Goal: Check status: Check status

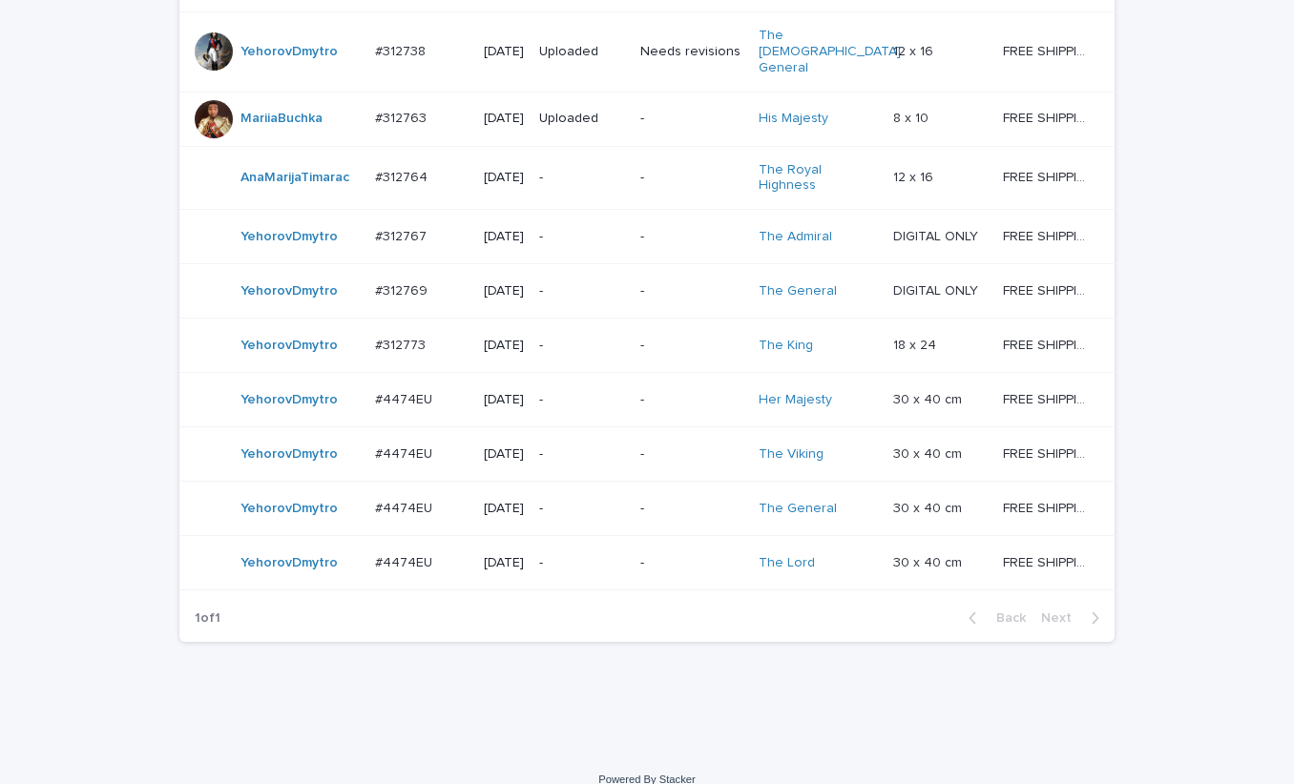
scroll to position [1566, 0]
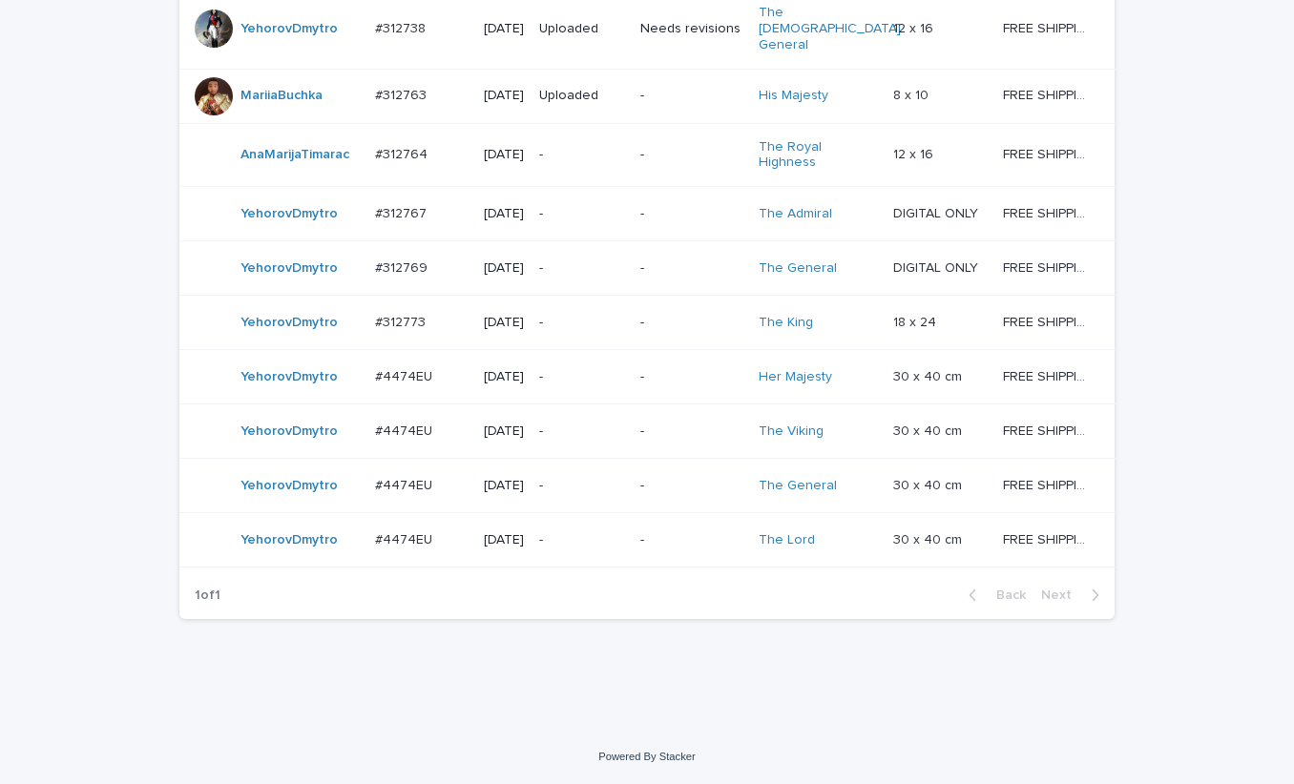
drag, startPoint x: 10, startPoint y: 242, endPoint x: 37, endPoint y: 248, distance: 28.3
click at [587, 307] on div "-" at bounding box center [582, 322] width 86 height 31
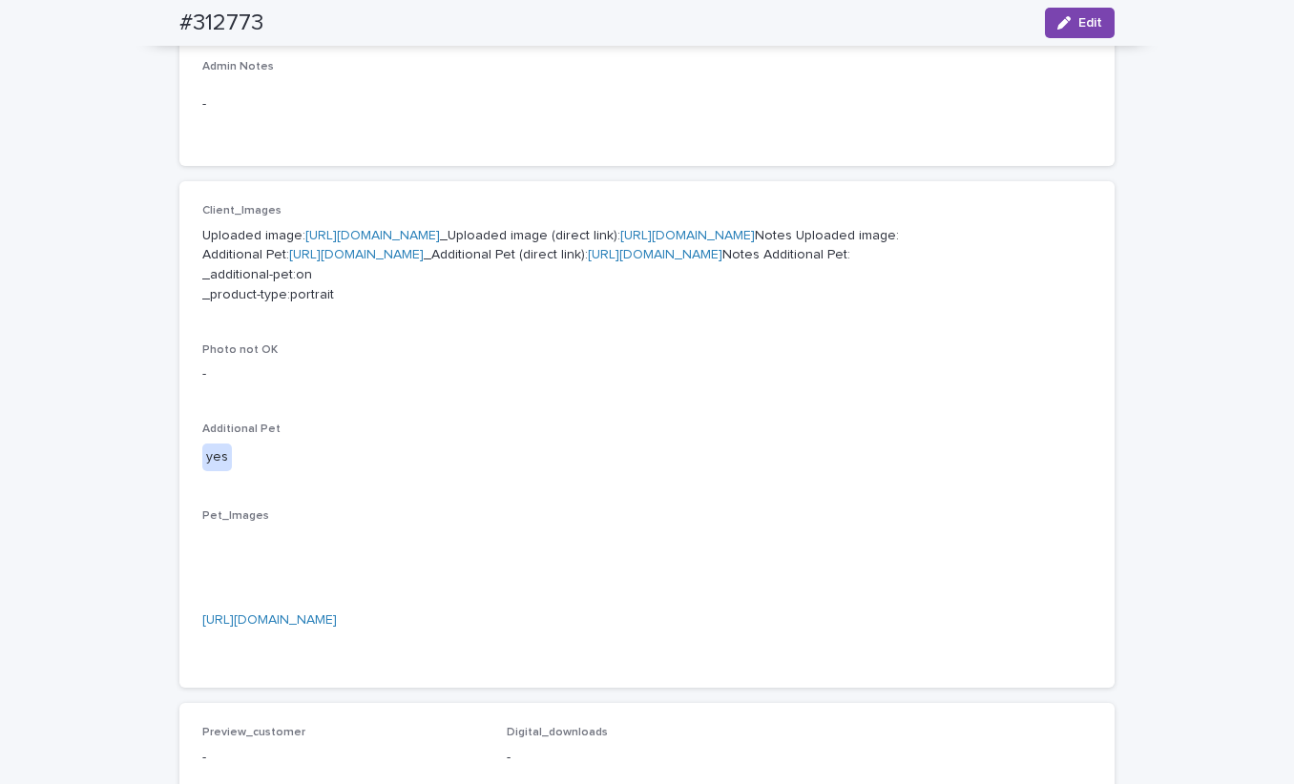
scroll to position [1002, 0]
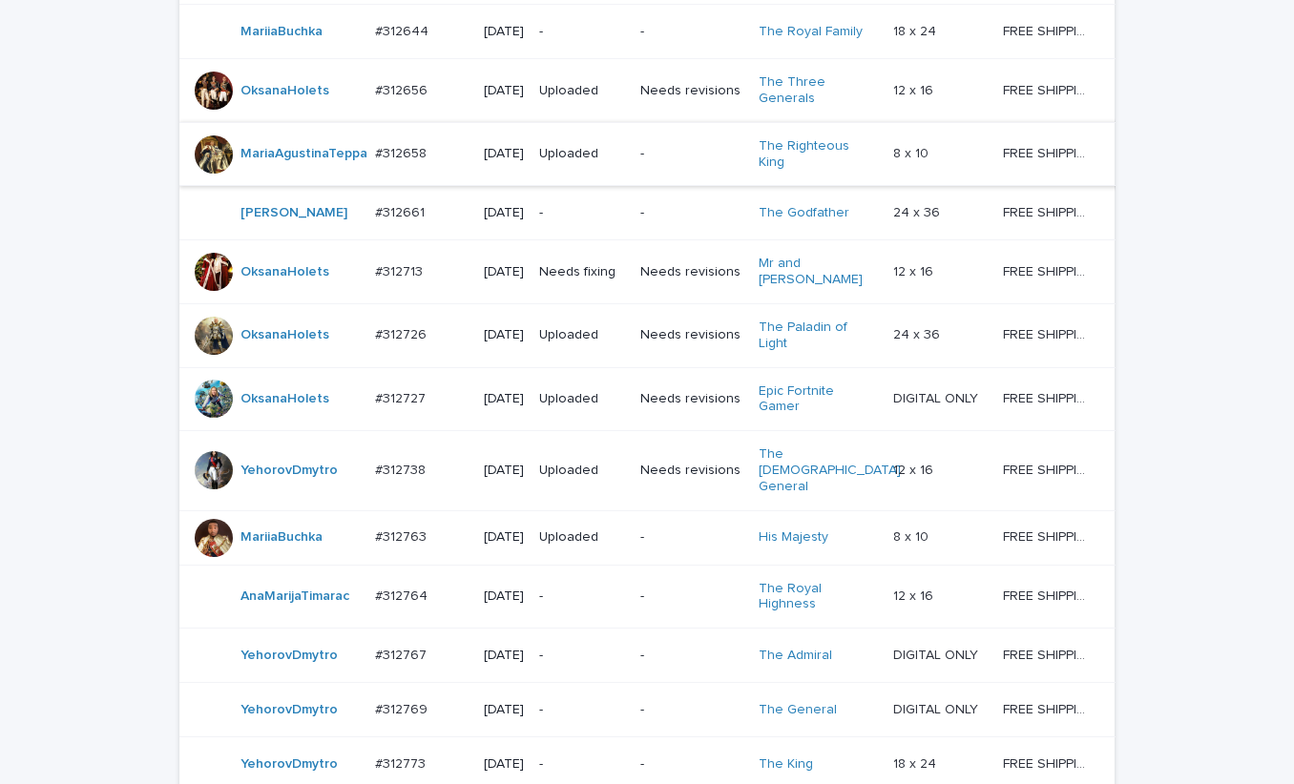
scroll to position [1630, 0]
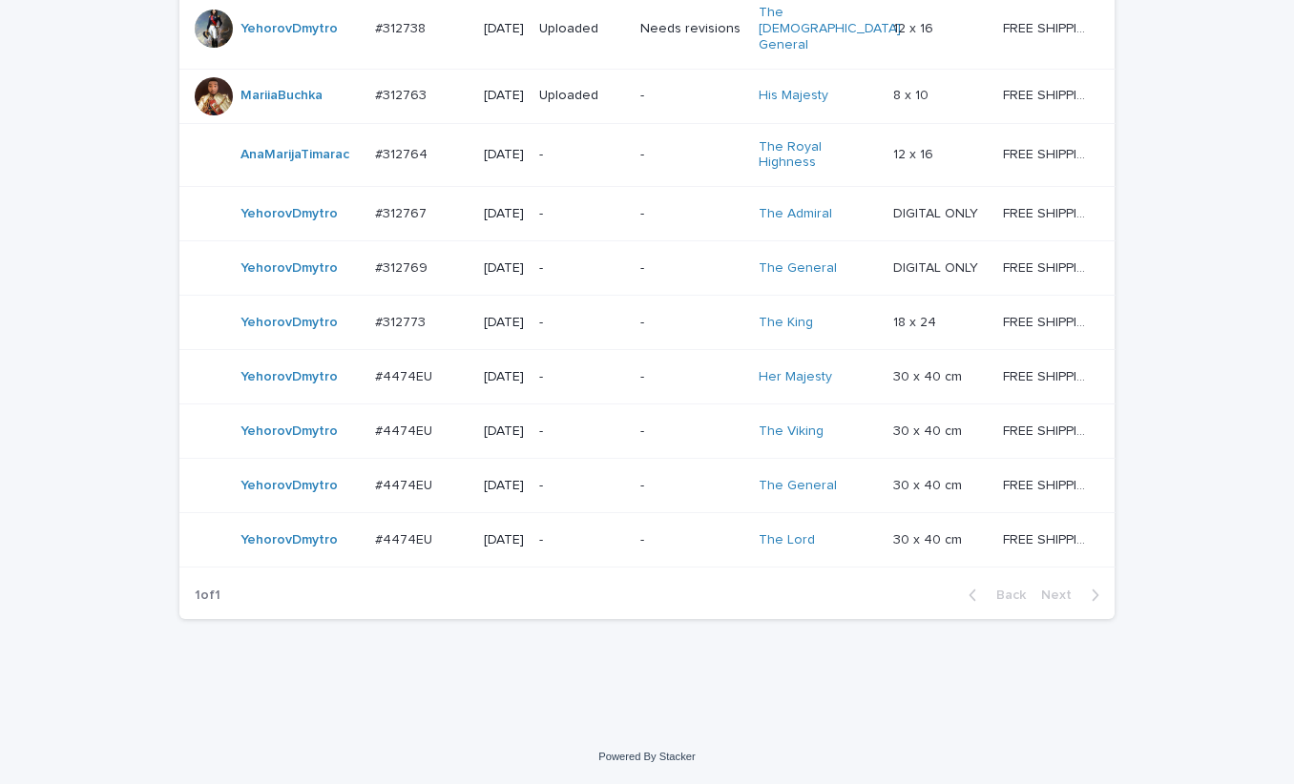
click at [570, 369] on p "-" at bounding box center [582, 377] width 86 height 16
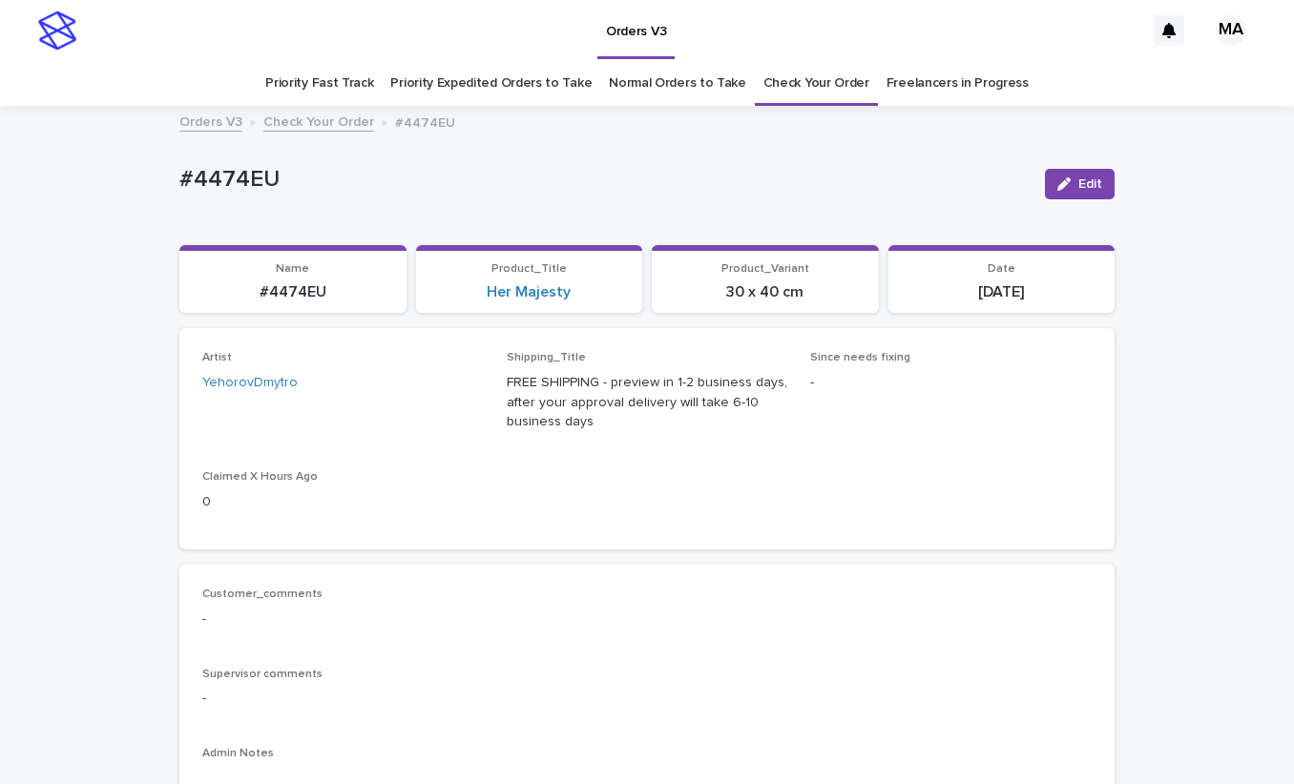
scroll to position [667, 0]
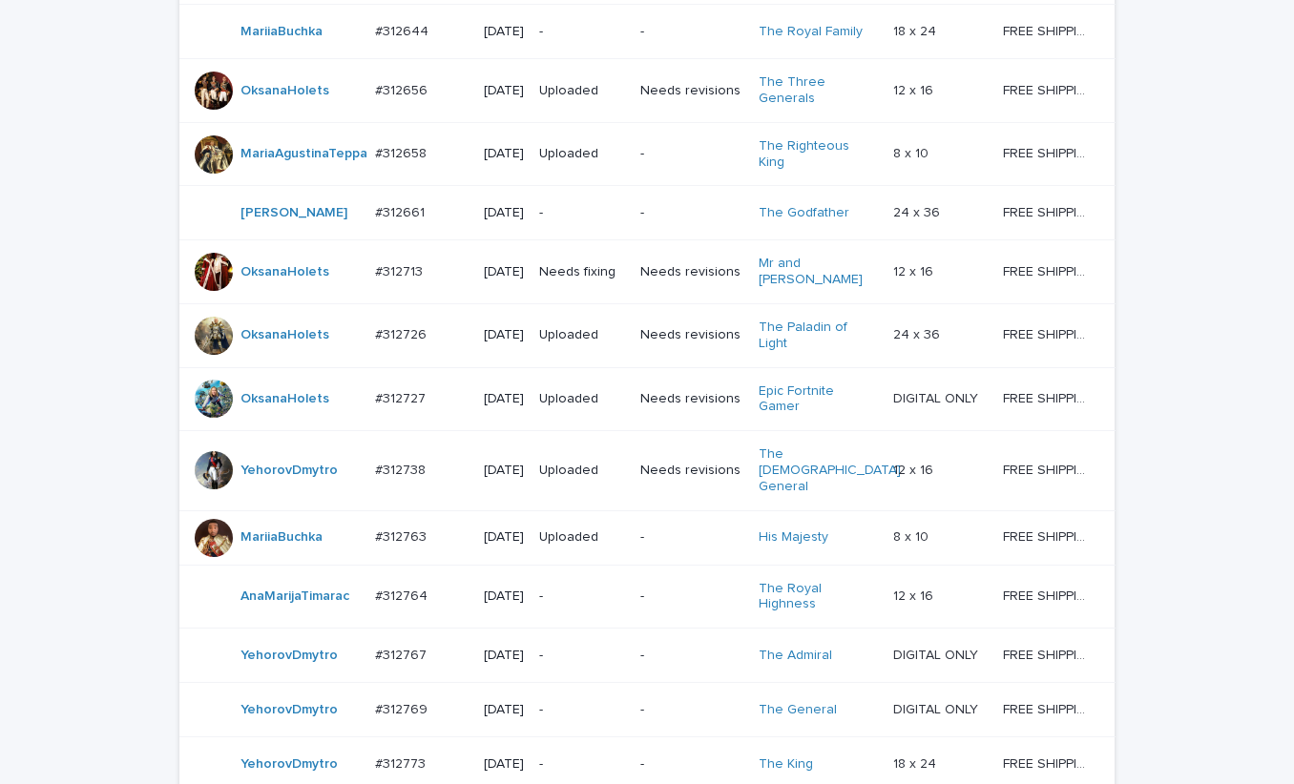
scroll to position [1630, 0]
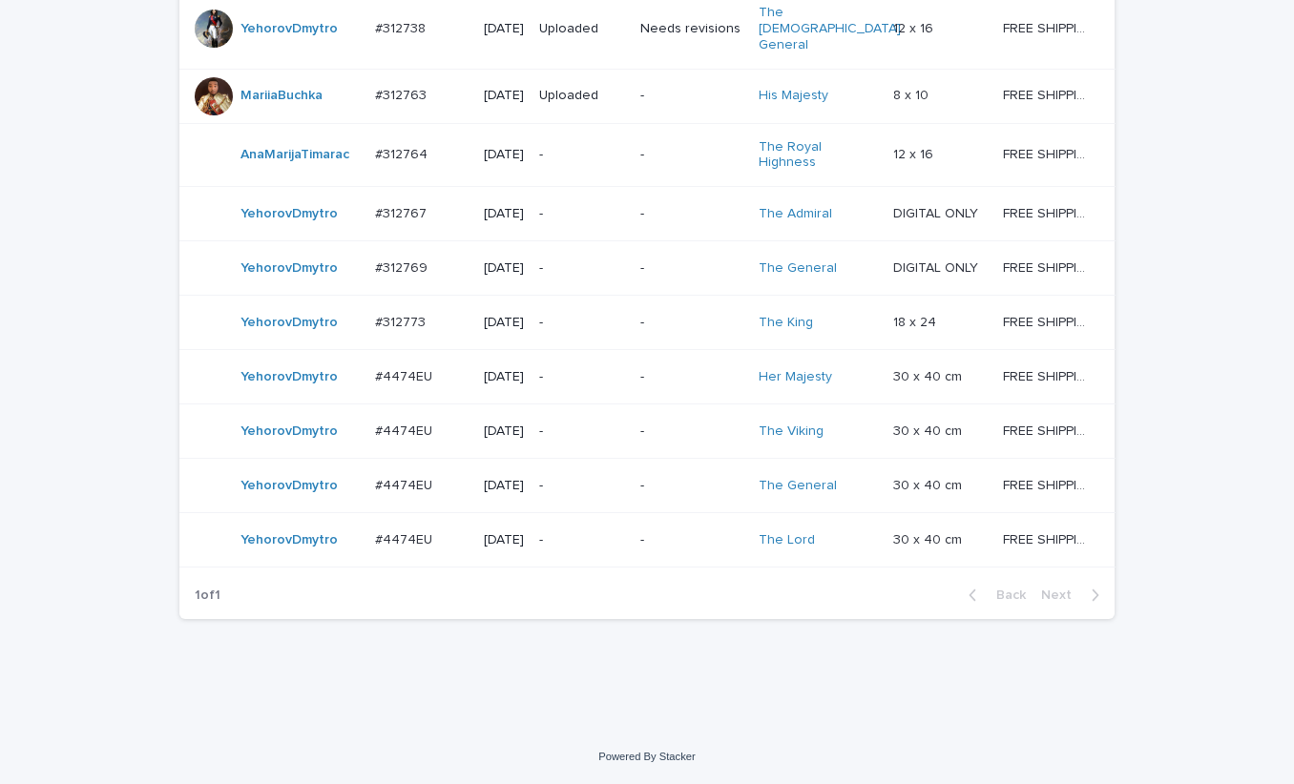
click at [577, 424] on p "-" at bounding box center [582, 432] width 86 height 16
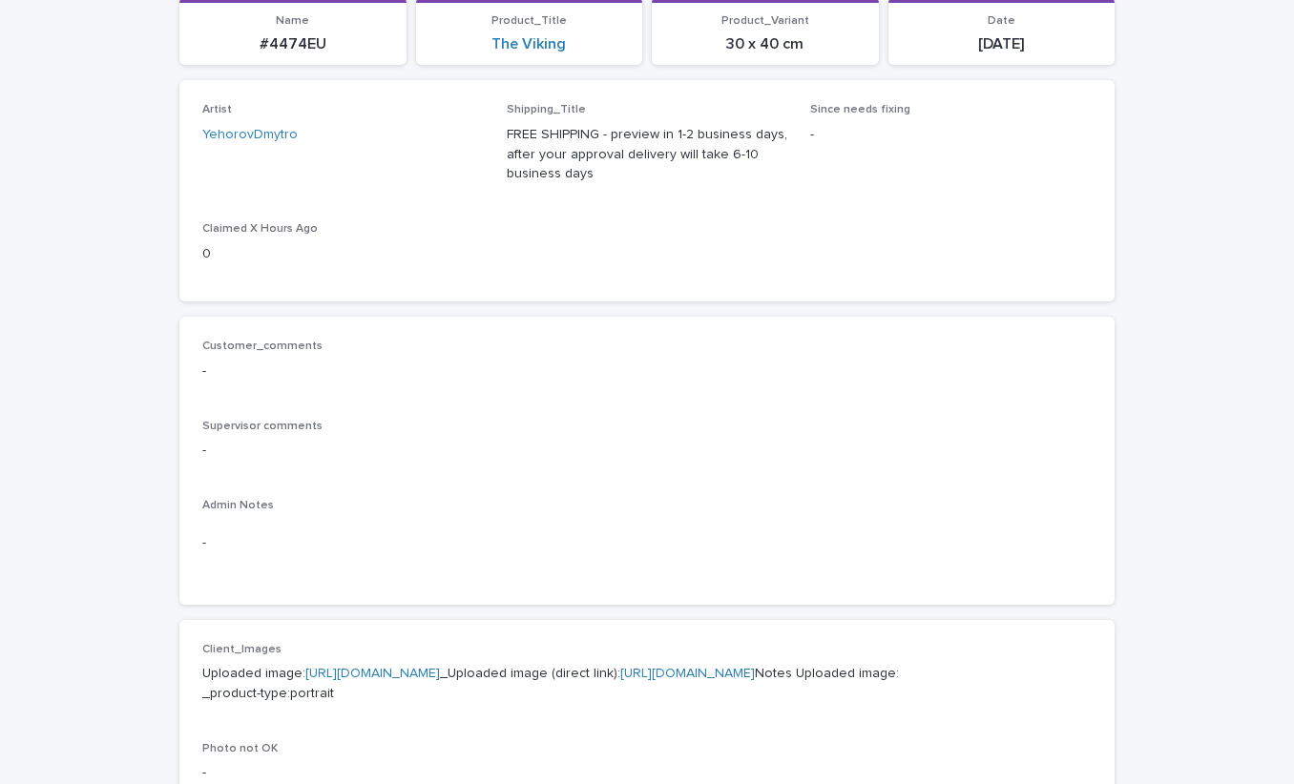
scroll to position [667, 0]
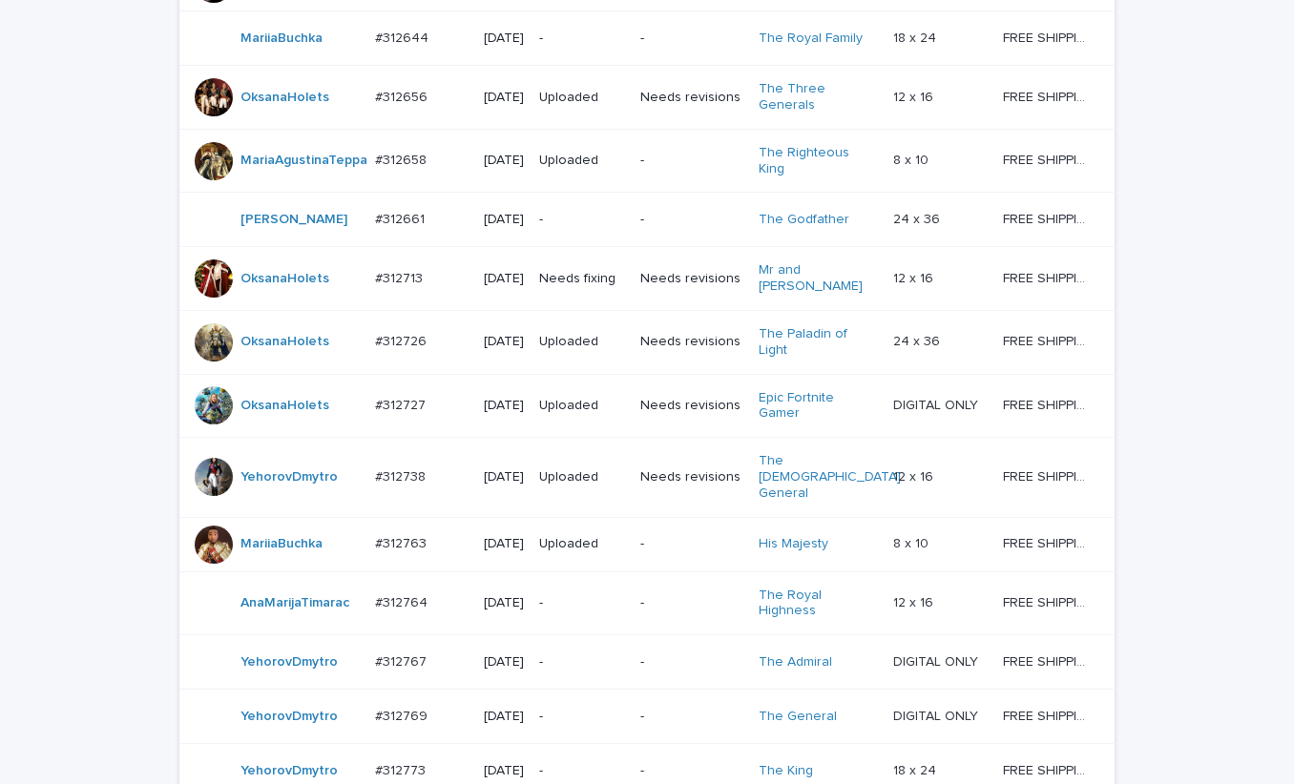
scroll to position [1630, 0]
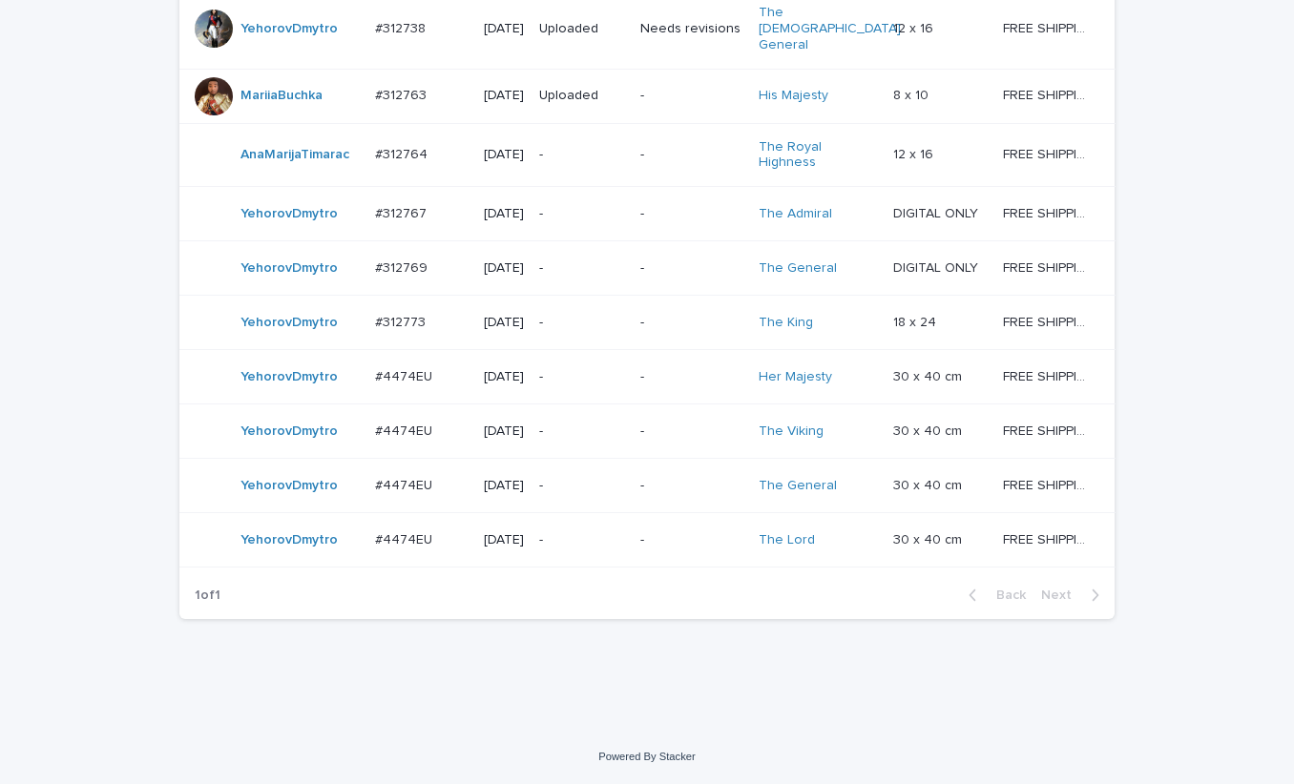
click at [576, 478] on p "-" at bounding box center [582, 486] width 86 height 16
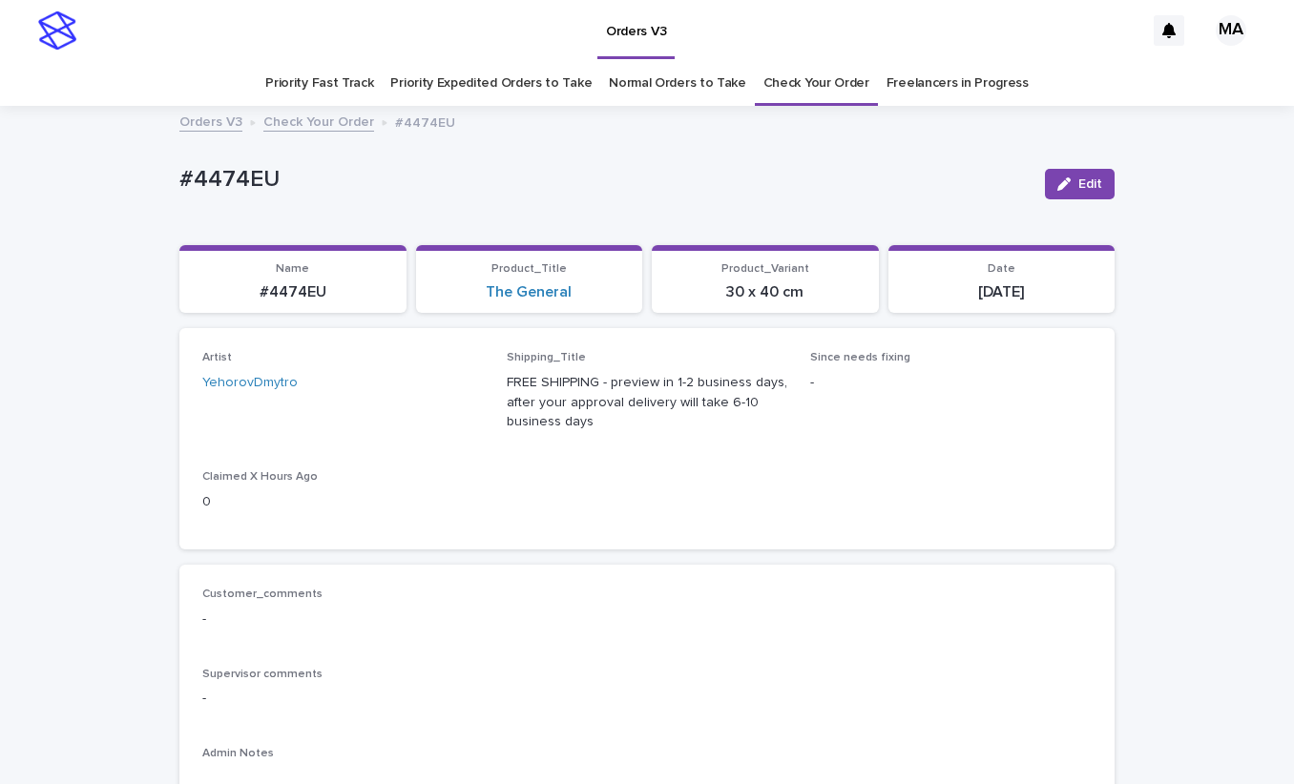
scroll to position [667, 0]
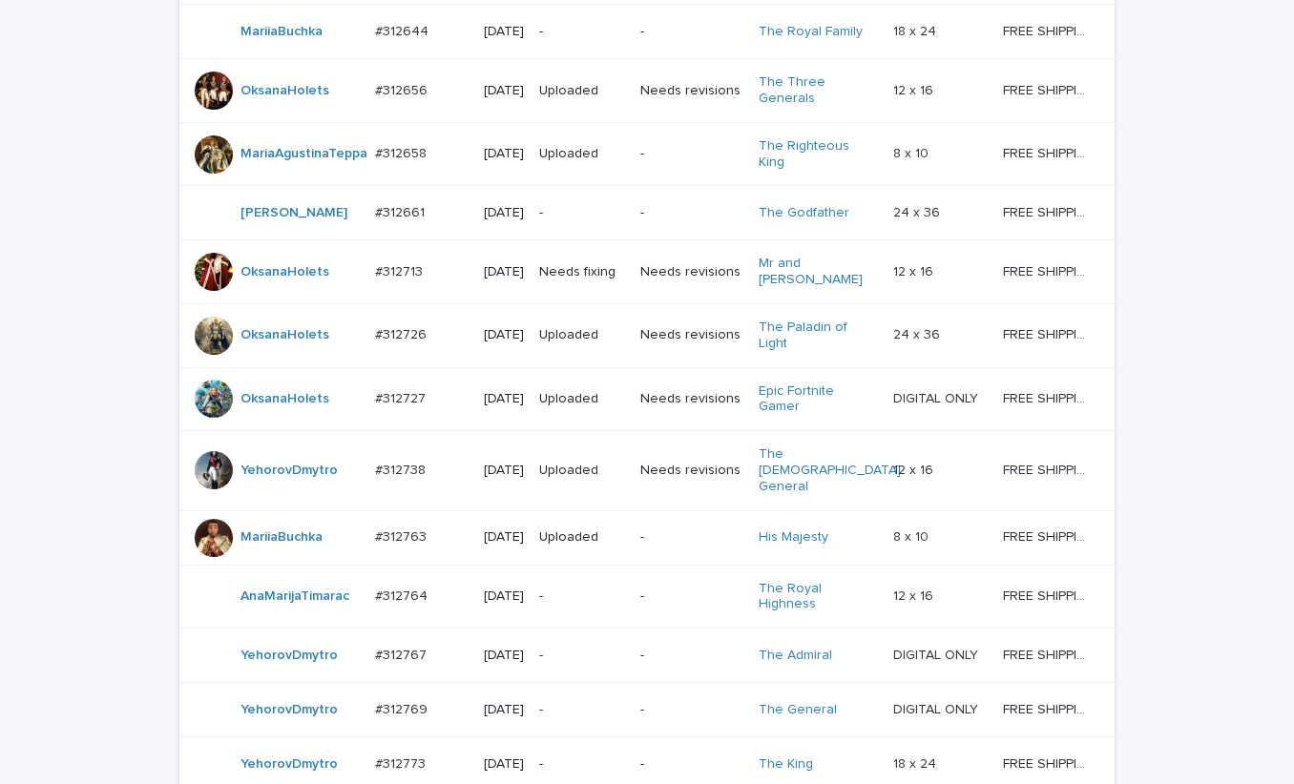
scroll to position [1630, 0]
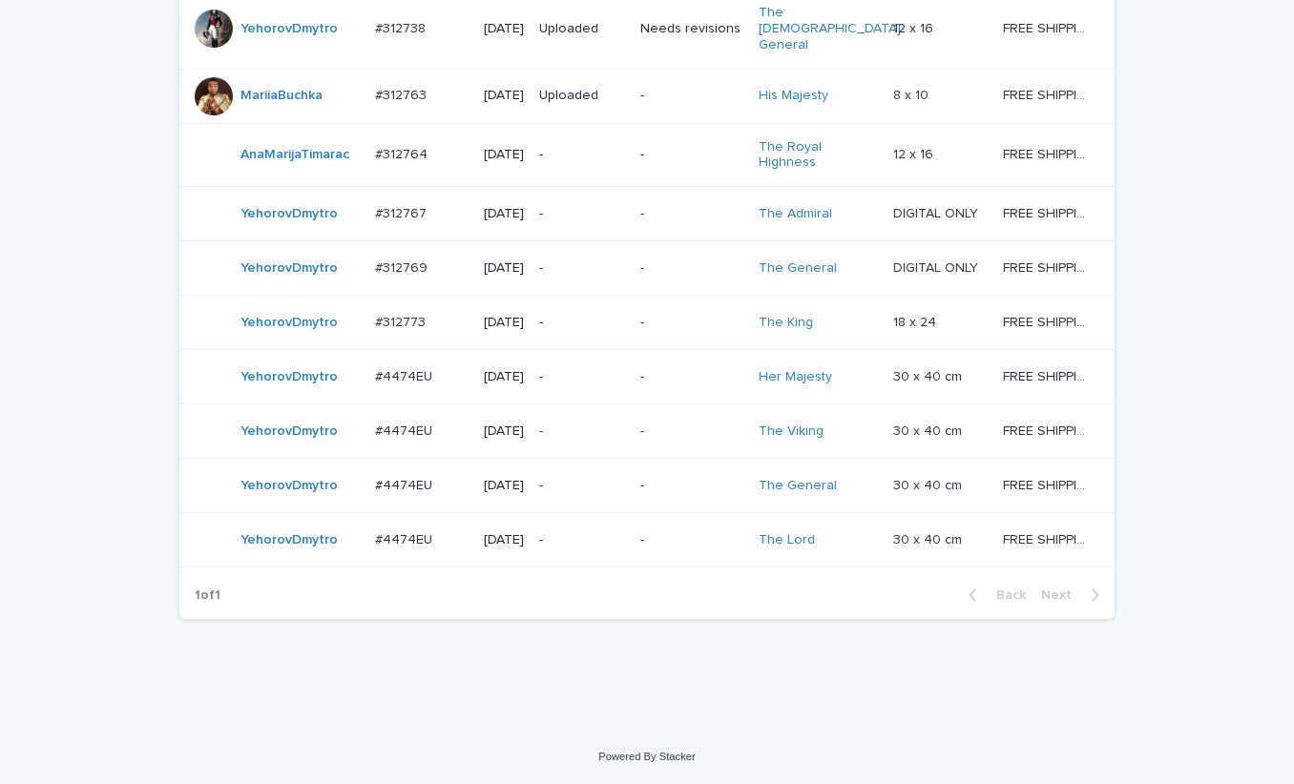
click at [583, 532] on p "-" at bounding box center [582, 540] width 86 height 16
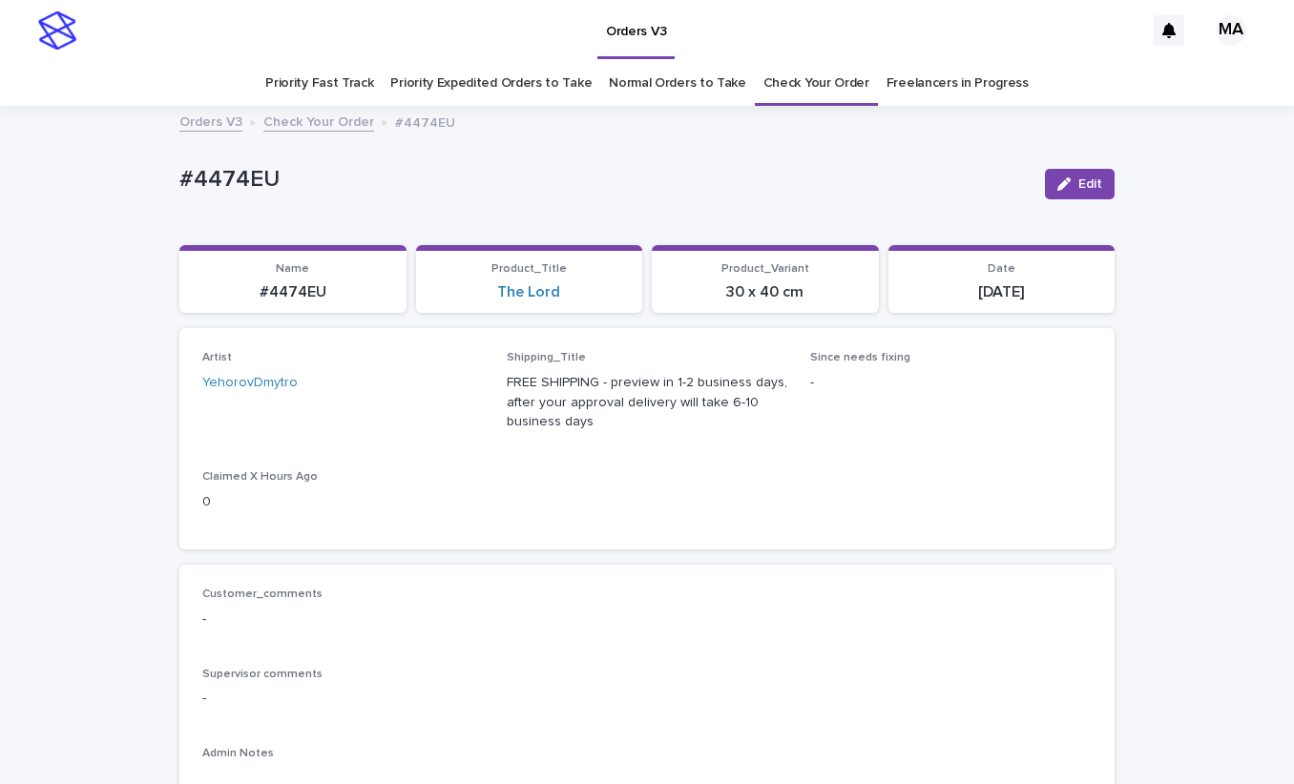
scroll to position [667, 0]
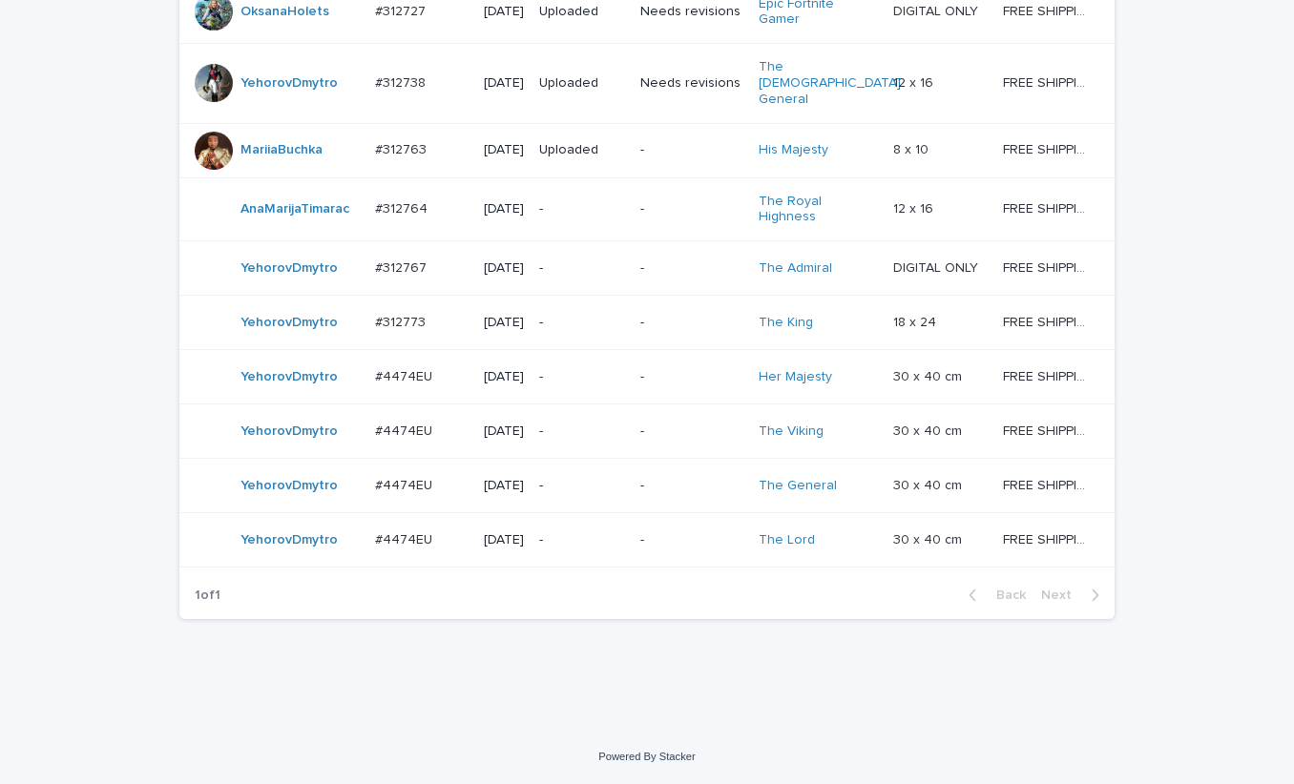
scroll to position [1566, 0]
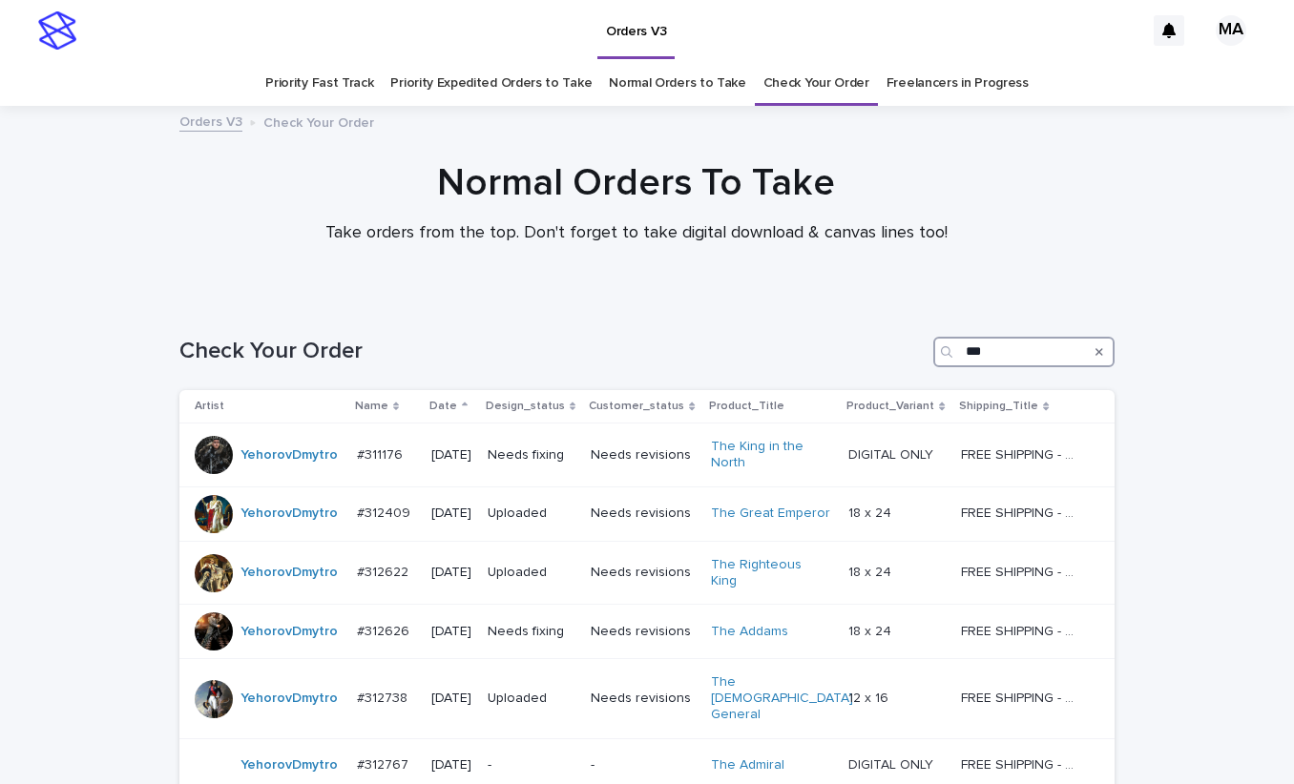
drag, startPoint x: 1001, startPoint y: 349, endPoint x: 789, endPoint y: 341, distance: 212.0
click at [789, 341] on div "Check Your Order ***" at bounding box center [646, 352] width 935 height 31
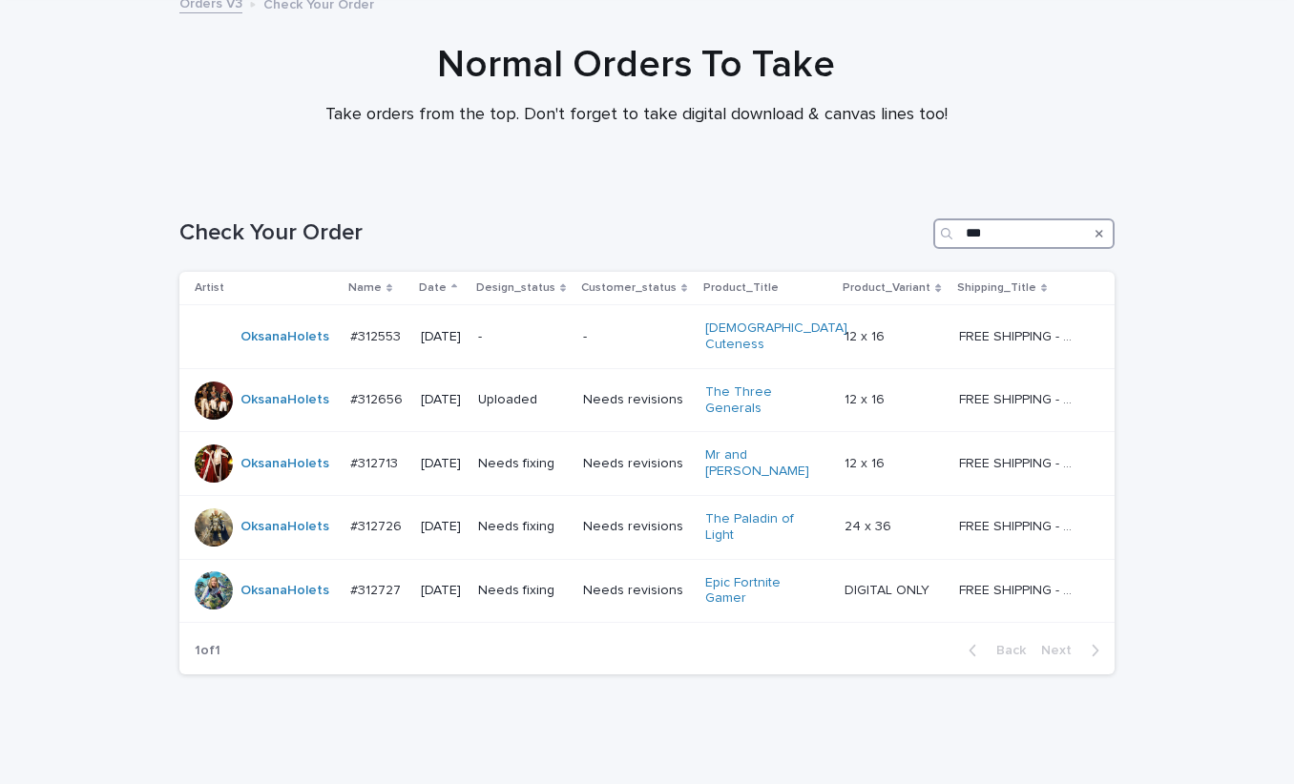
scroll to position [129, 0]
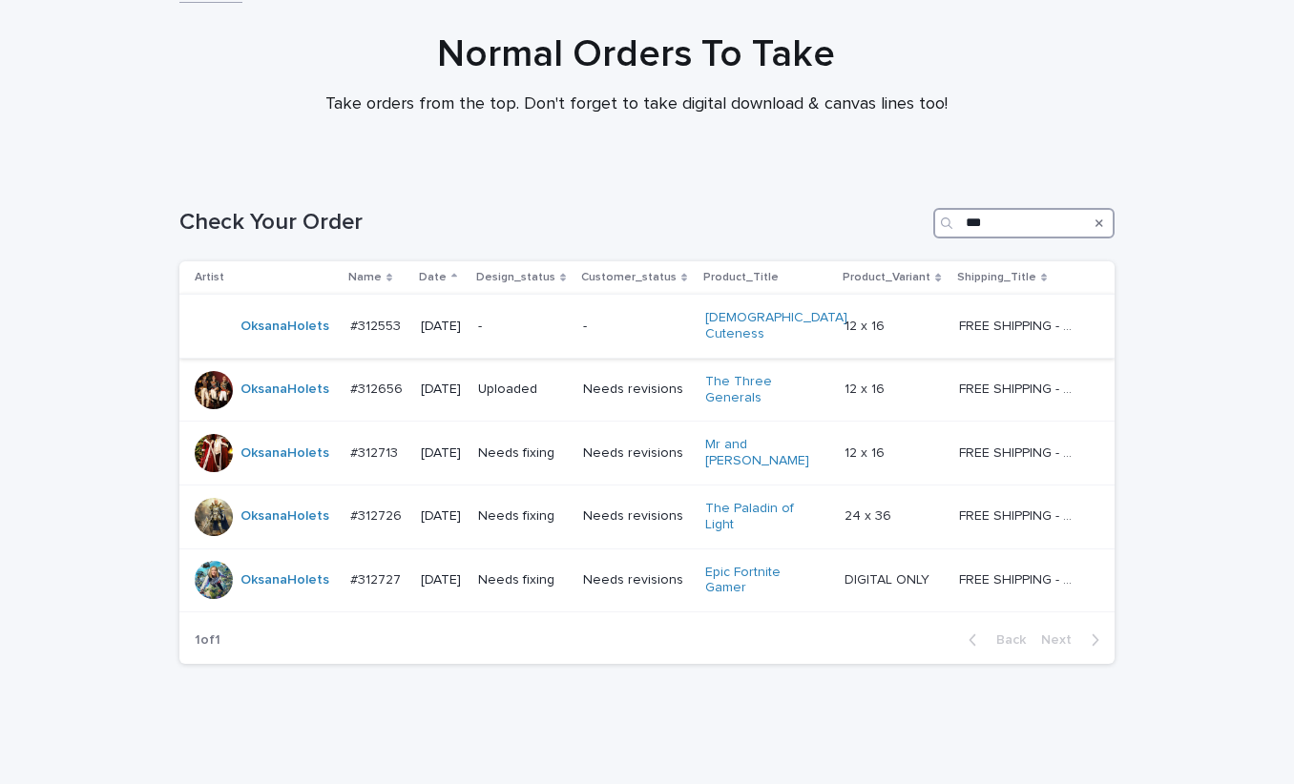
type input "***"
click at [523, 321] on p "-" at bounding box center [523, 327] width 90 height 16
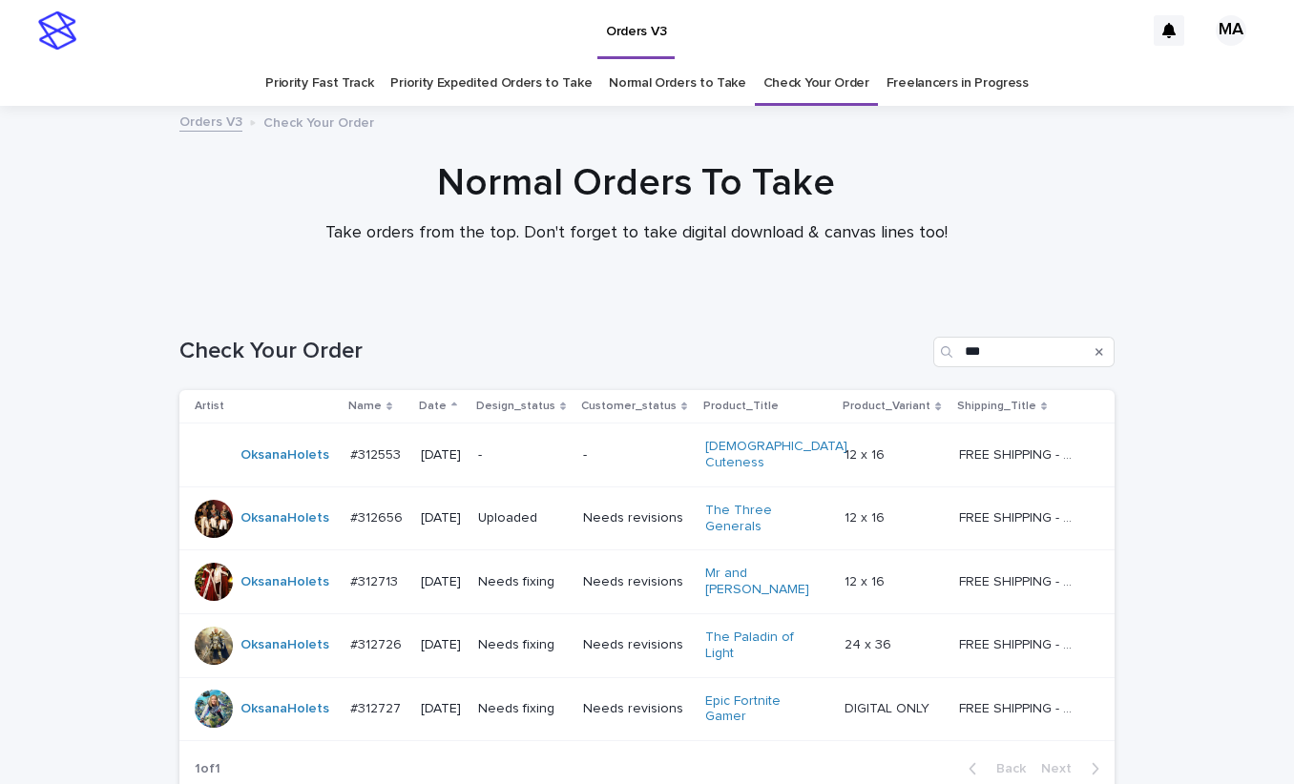
scroll to position [61, 0]
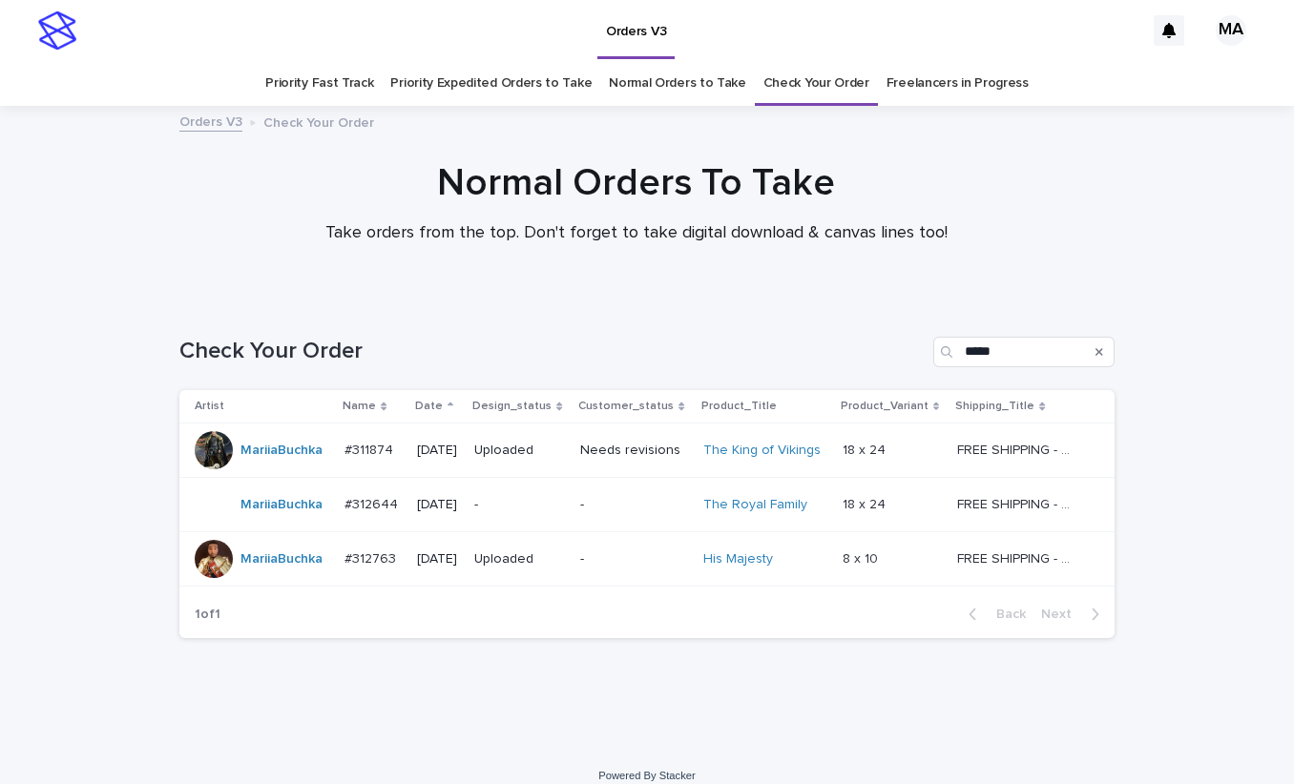
click at [533, 503] on p "-" at bounding box center [519, 505] width 91 height 16
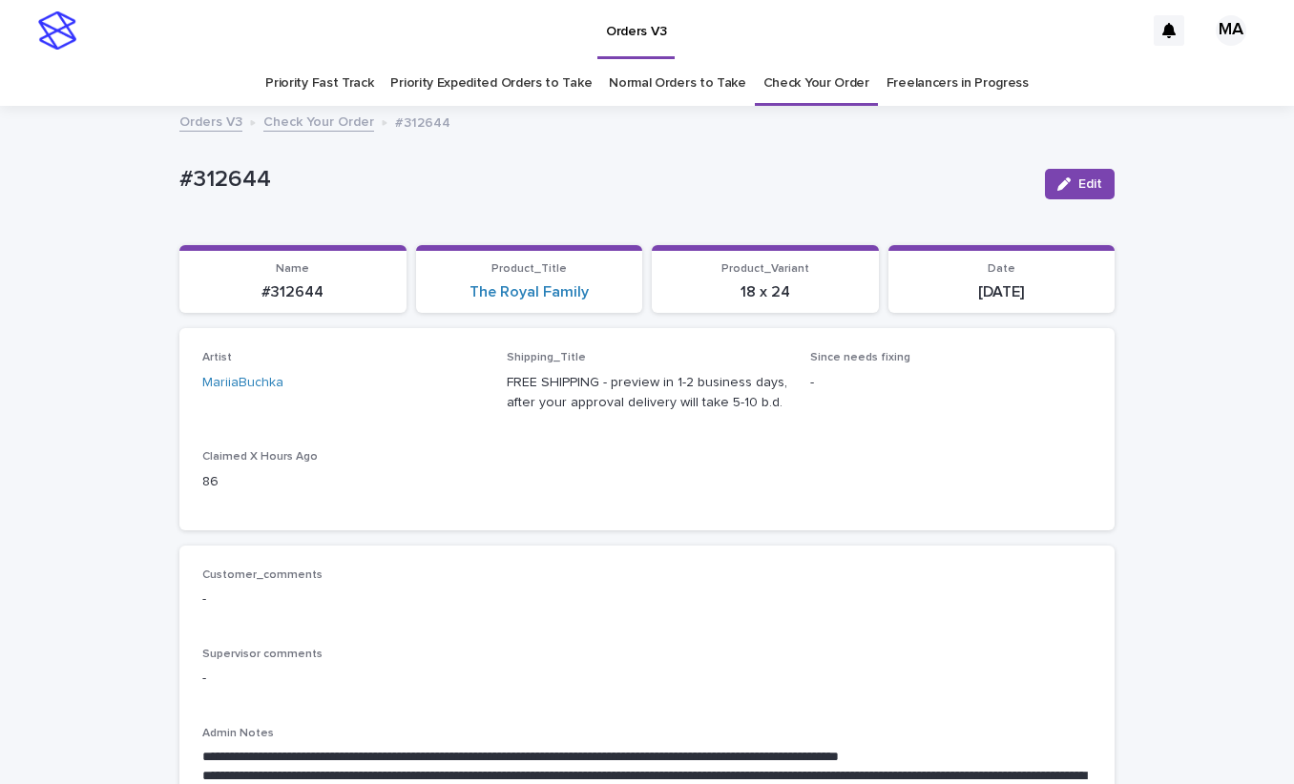
click at [422, 173] on p "#312644" at bounding box center [604, 180] width 850 height 28
drag, startPoint x: 449, startPoint y: 184, endPoint x: 457, endPoint y: 205, distance: 22.3
click at [450, 184] on p "#312644" at bounding box center [604, 180] width 850 height 28
click at [427, 198] on div "#312644" at bounding box center [604, 183] width 850 height 35
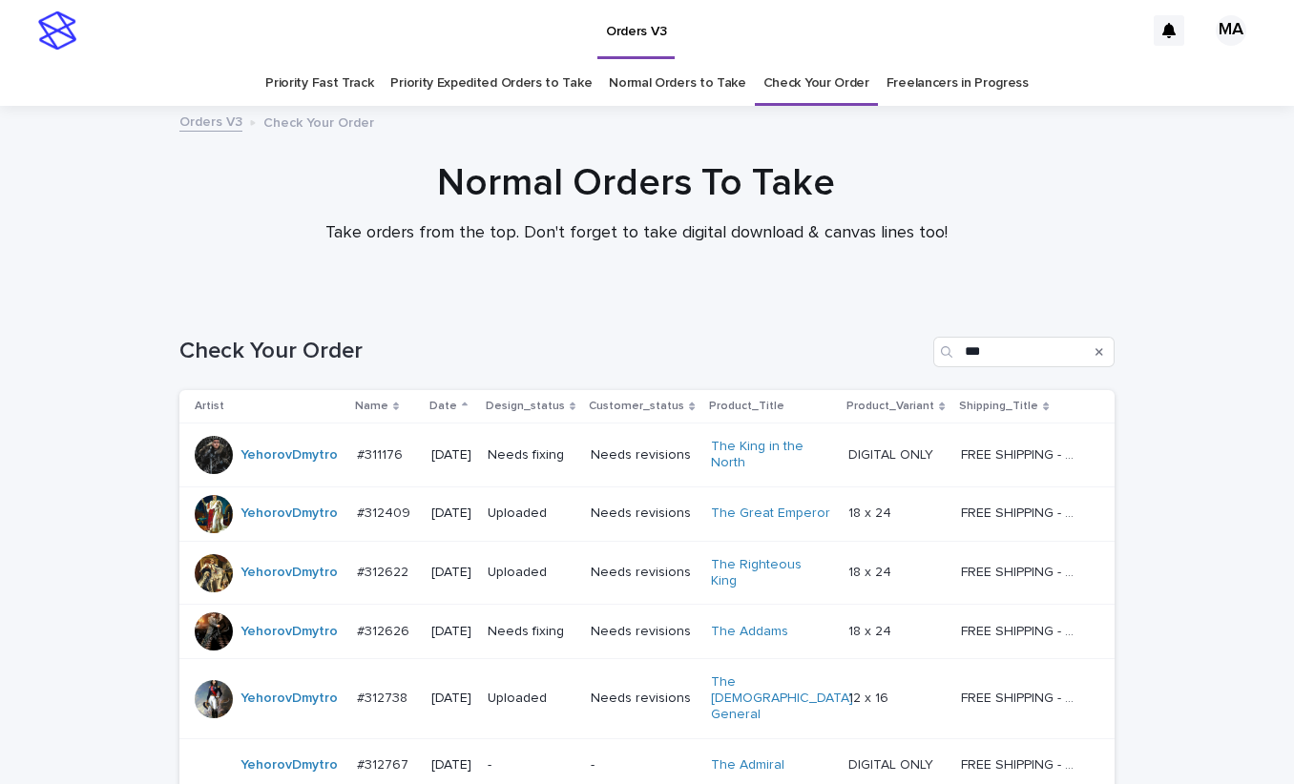
scroll to position [519, 0]
